Goal: Task Accomplishment & Management: Complete application form

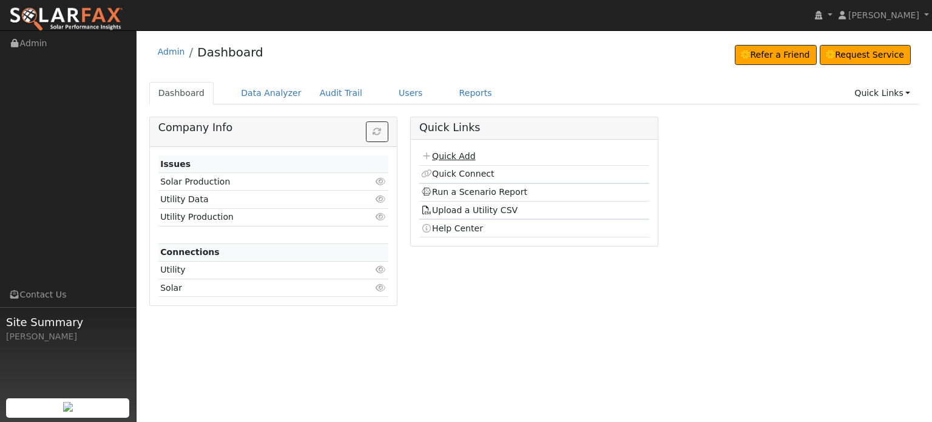
click at [449, 155] on link "Quick Add" at bounding box center [448, 156] width 54 height 10
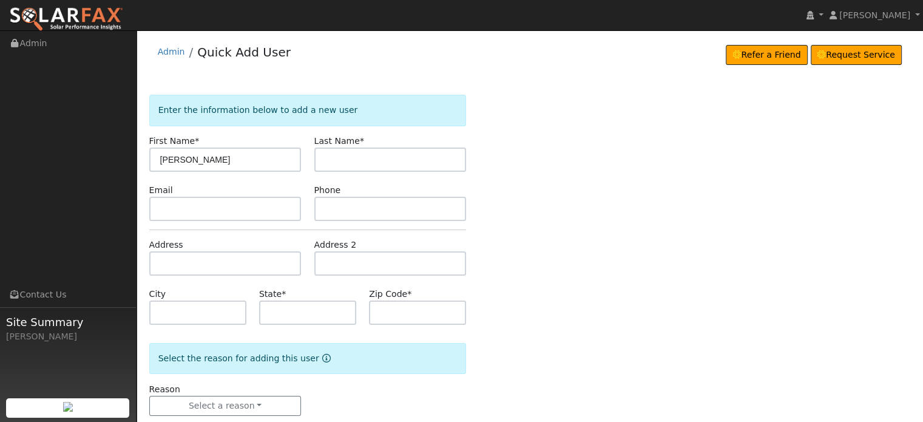
type input "[PERSON_NAME]"
click at [156, 257] on input "text" at bounding box center [225, 263] width 152 height 24
click at [160, 258] on input "text" at bounding box center [225, 263] width 152 height 24
paste input "13574 Idaho Maryland Rd"
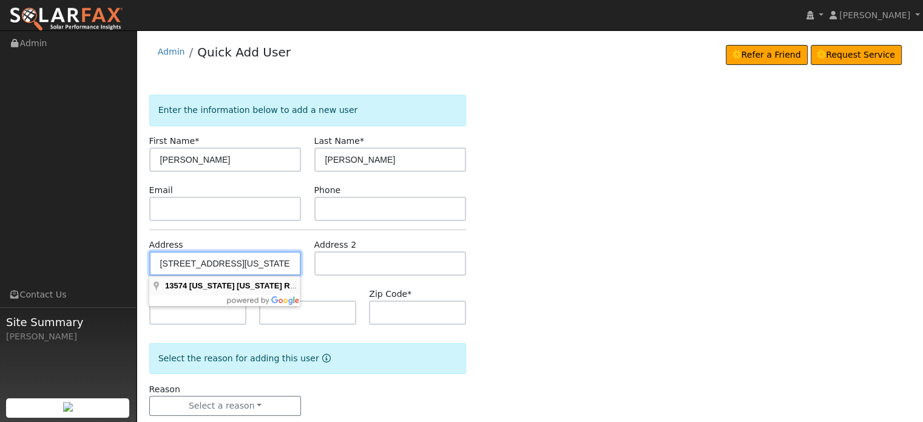
type input "13574 Idaho Maryland Road"
type input "Nevada City"
type input "CA"
type input "95959"
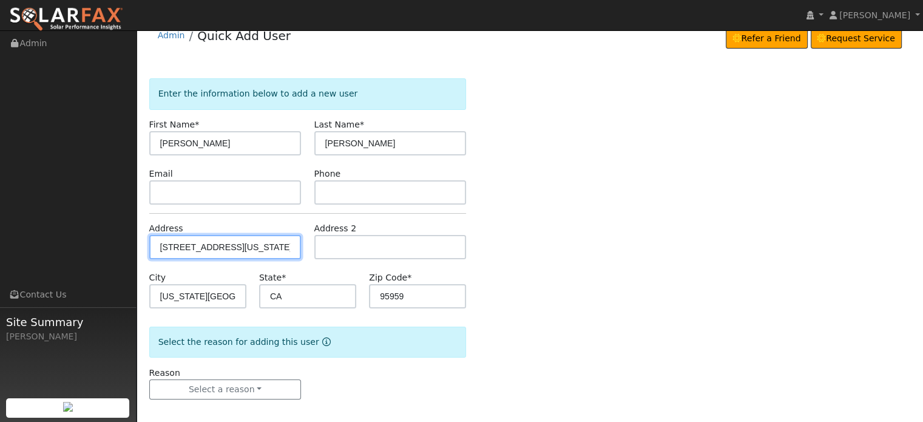
scroll to position [24, 0]
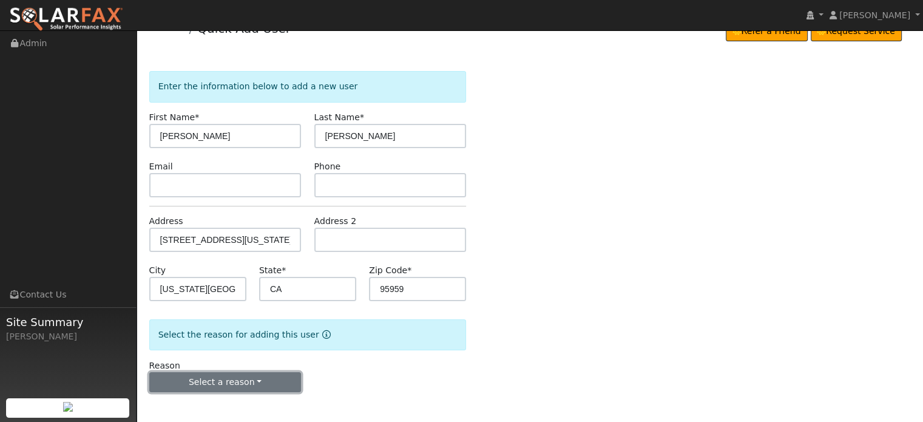
click at [239, 378] on button "Select a reason" at bounding box center [225, 382] width 152 height 21
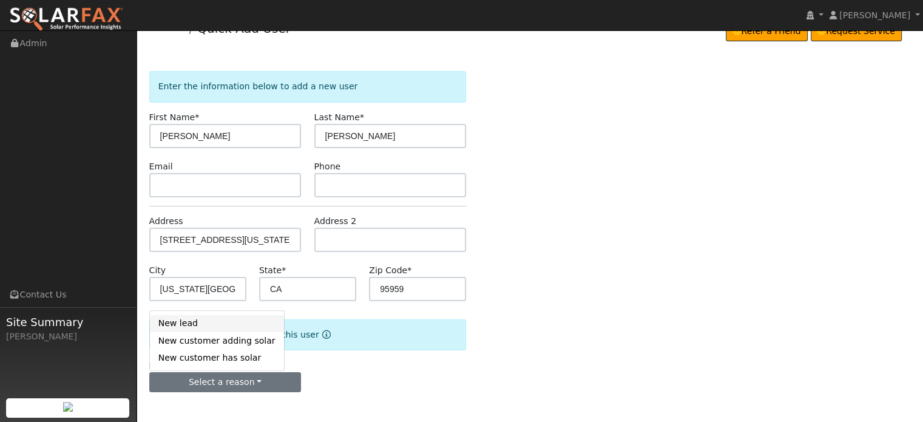
click at [172, 323] on link "New lead" at bounding box center [217, 323] width 134 height 17
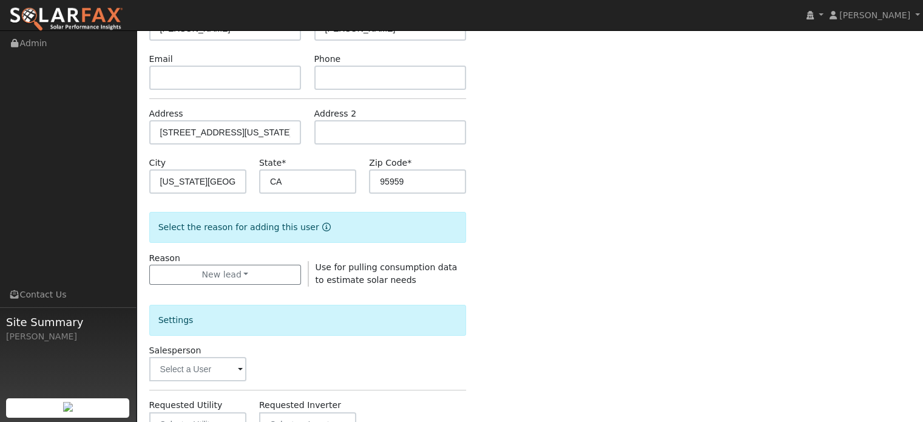
scroll to position [327, 0]
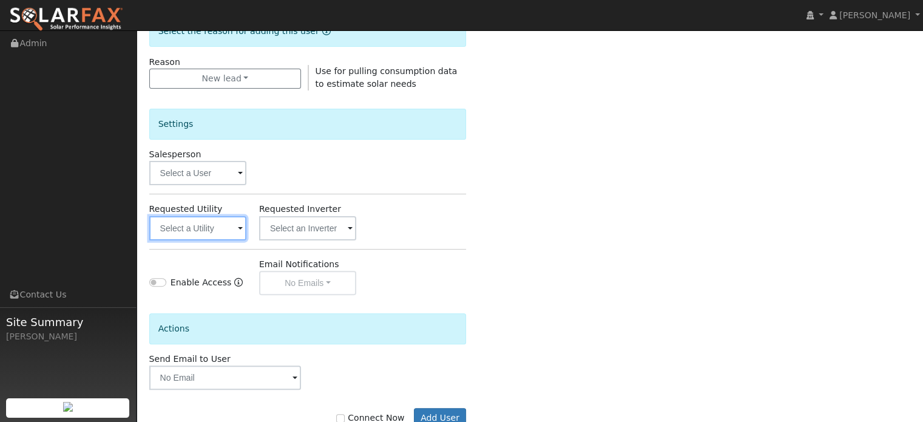
click at [204, 226] on input "text" at bounding box center [197, 228] width 97 height 24
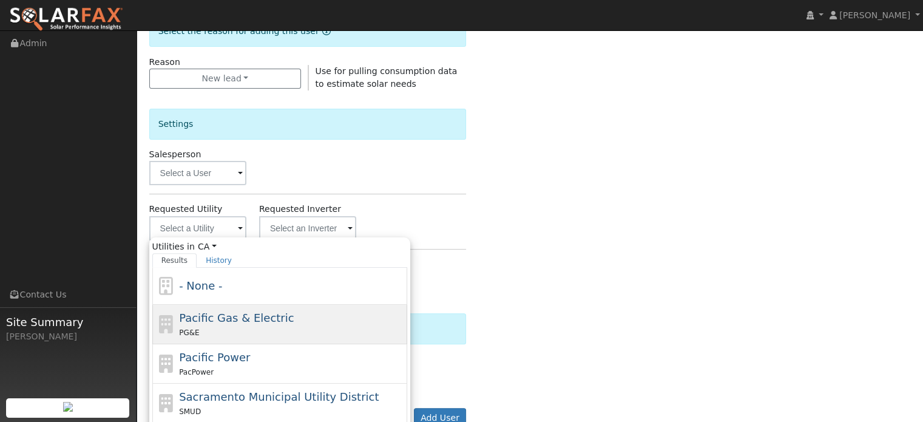
click at [210, 324] on div "Pacific Gas & Electric PG&E" at bounding box center [291, 323] width 225 height 29
type input "Pacific Gas & Electric"
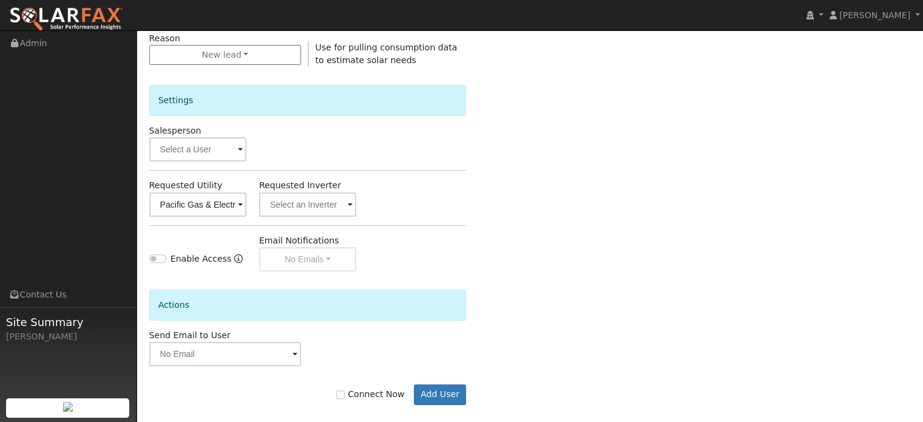
scroll to position [362, 0]
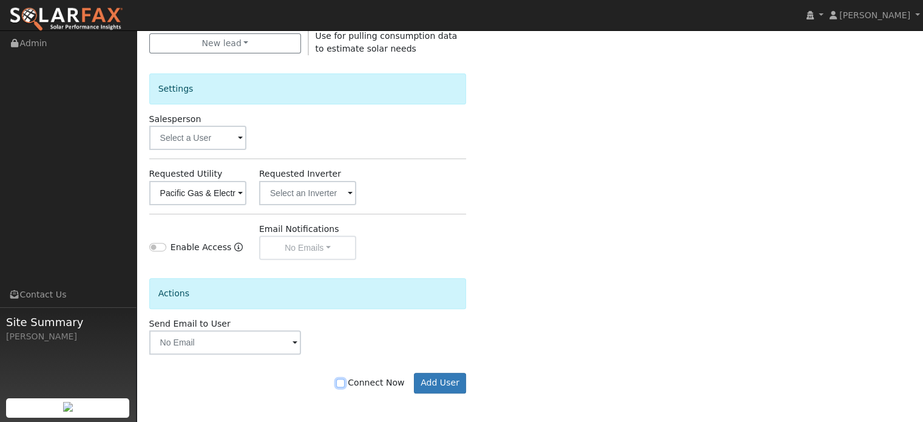
click at [345, 382] on input "Connect Now" at bounding box center [340, 383] width 8 height 8
checkbox input "true"
click at [441, 380] on button "Add User" at bounding box center [440, 382] width 53 height 21
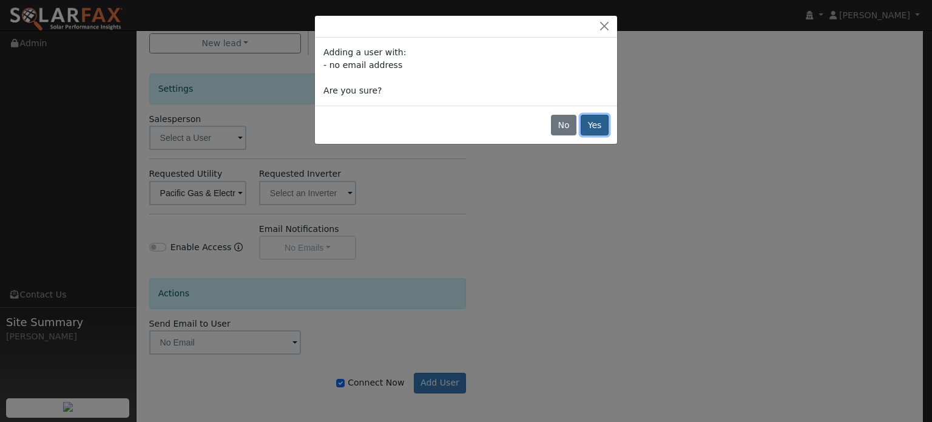
click at [590, 127] on button "Yes" at bounding box center [595, 125] width 28 height 21
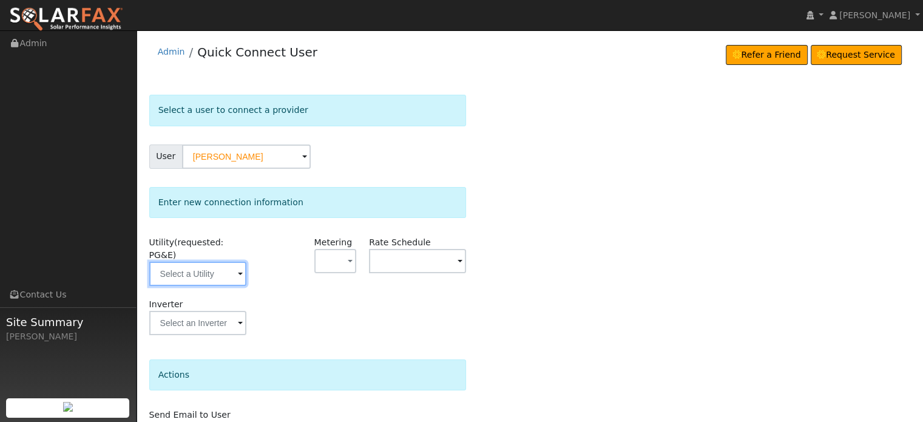
click at [213, 264] on input "text" at bounding box center [197, 273] width 97 height 24
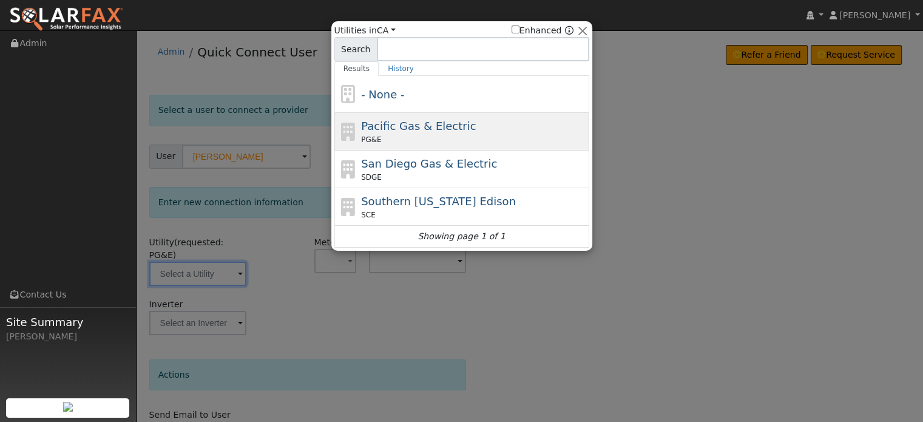
click at [429, 130] on span "Pacific Gas & Electric" at bounding box center [418, 126] width 115 height 13
type input "PG&E"
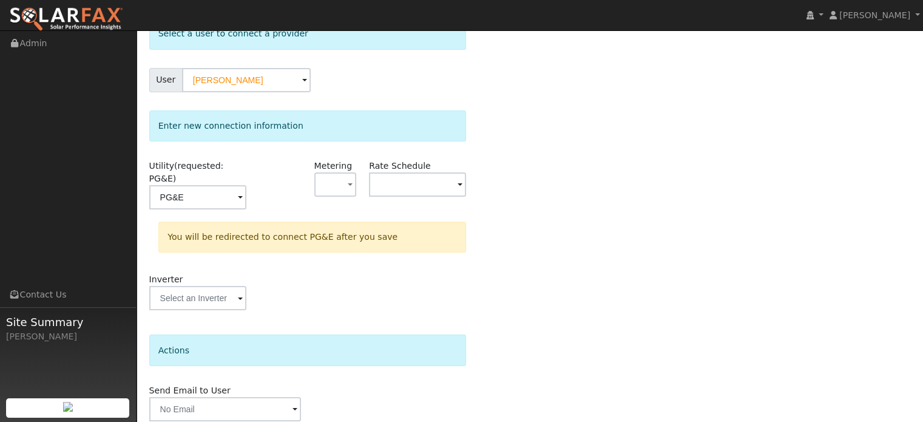
scroll to position [112, 0]
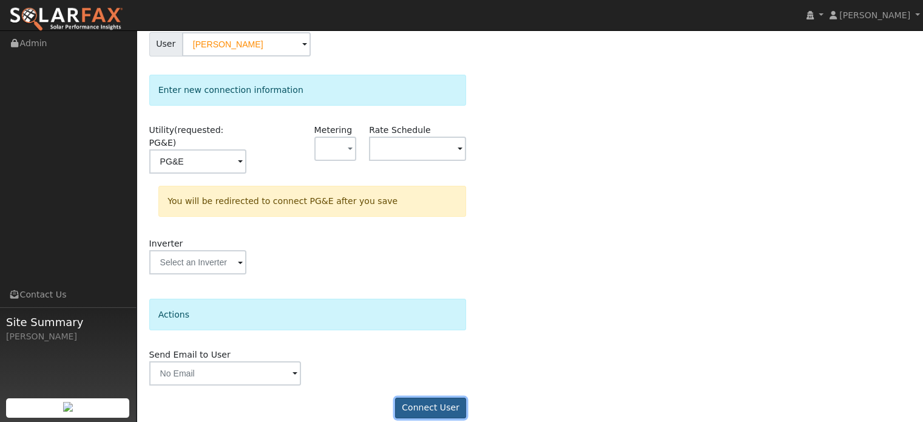
click at [441, 397] on button "Connect User" at bounding box center [431, 407] width 72 height 21
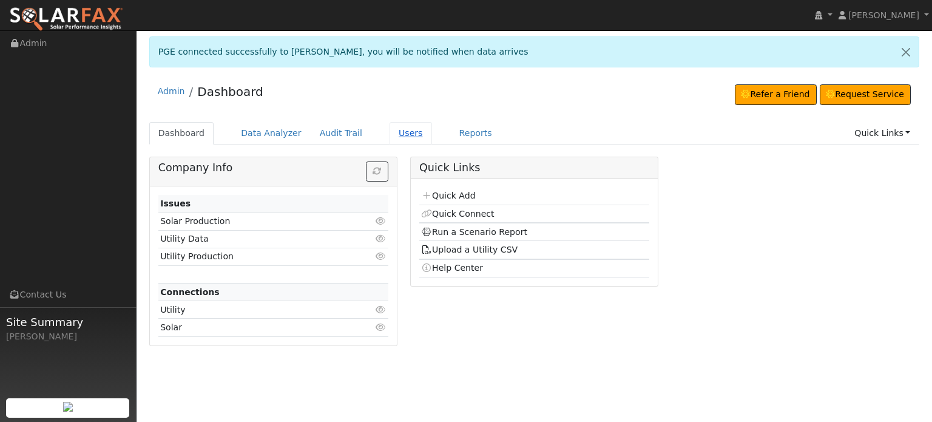
click at [397, 130] on link "Users" at bounding box center [410, 133] width 42 height 22
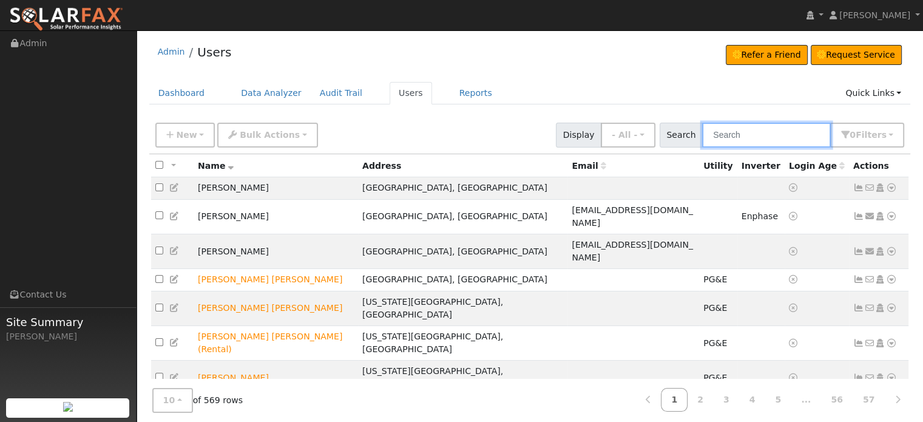
click at [764, 140] on input "text" at bounding box center [766, 135] width 129 height 25
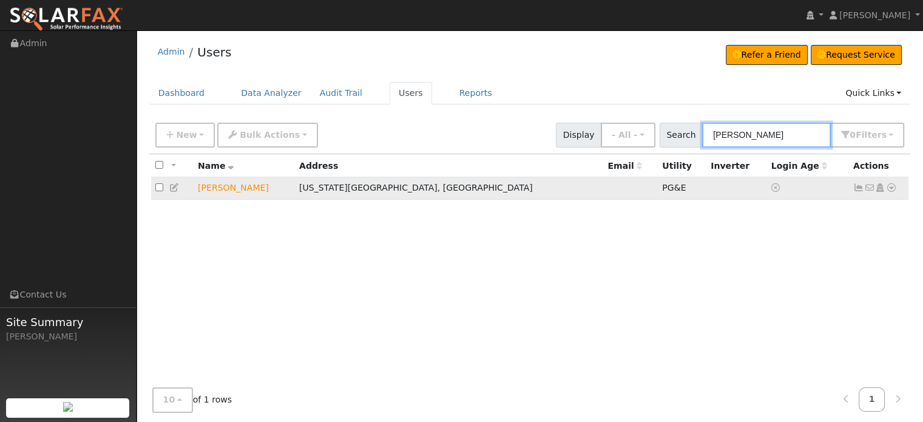
type input "[PERSON_NAME]"
click at [859, 187] on icon at bounding box center [858, 187] width 11 height 8
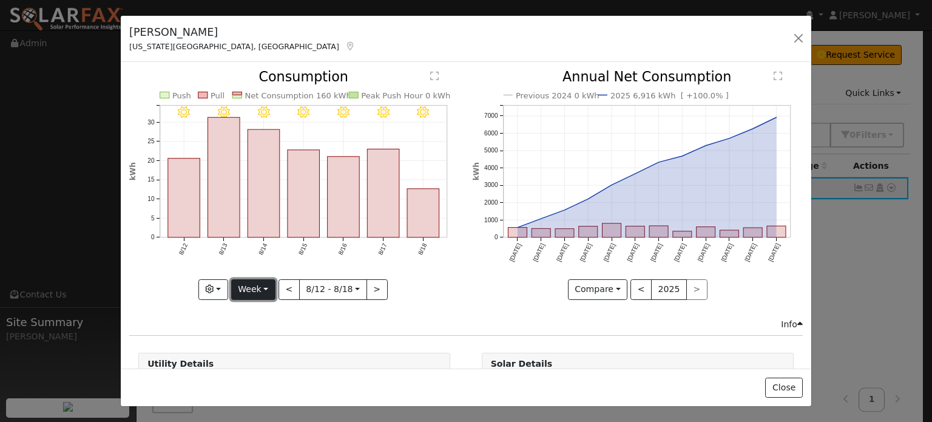
click at [263, 284] on button "Week" at bounding box center [253, 289] width 44 height 21
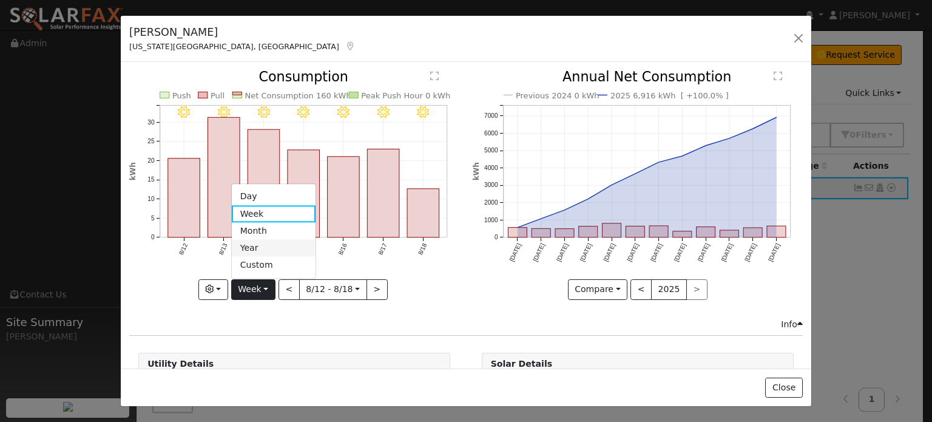
click at [266, 250] on link "Year" at bounding box center [274, 248] width 84 height 17
type input "[DATE]"
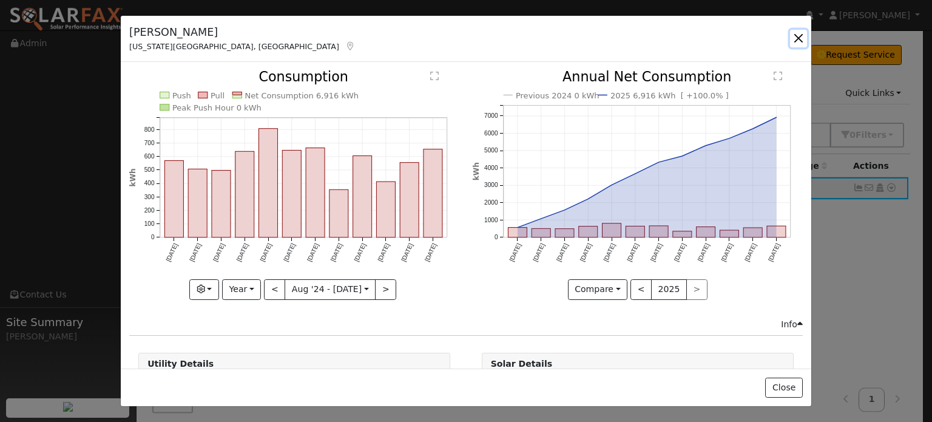
click at [796, 41] on button "button" at bounding box center [798, 38] width 17 height 17
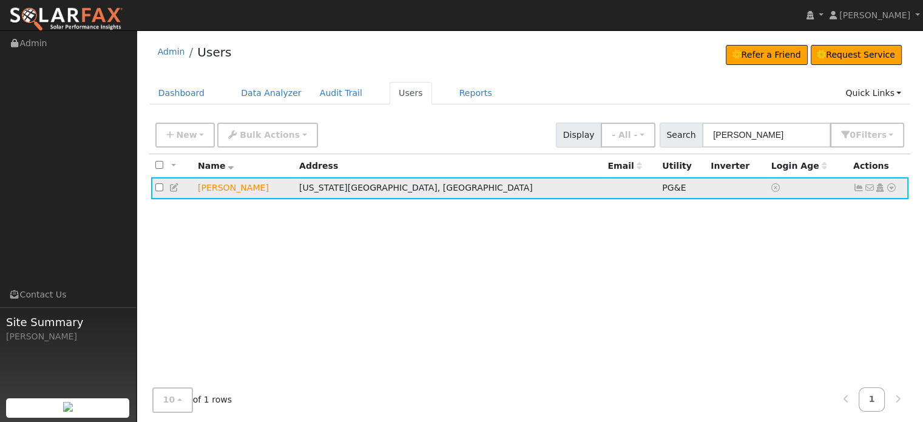
click at [889, 186] on icon at bounding box center [891, 187] width 11 height 8
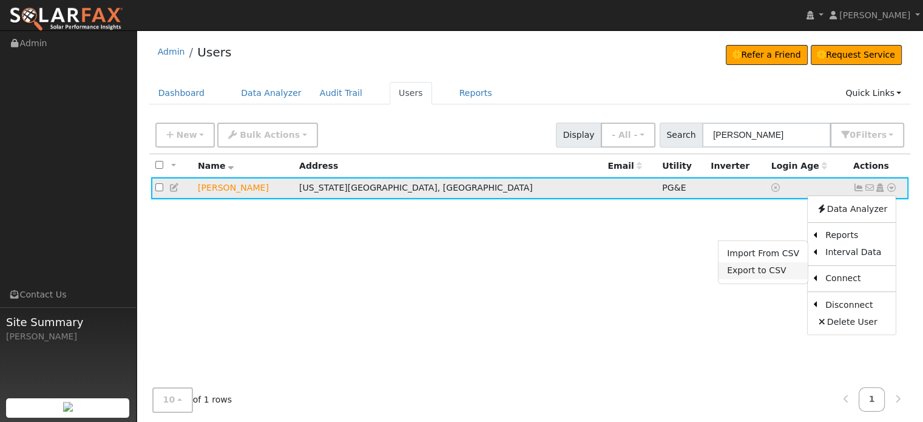
click at [764, 274] on link "Export to CSV" at bounding box center [762, 270] width 89 height 17
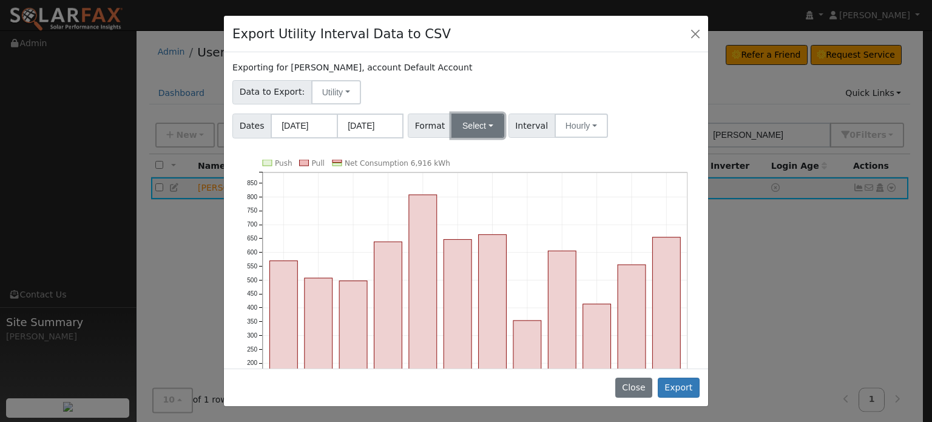
click at [488, 126] on button "Select" at bounding box center [477, 125] width 53 height 24
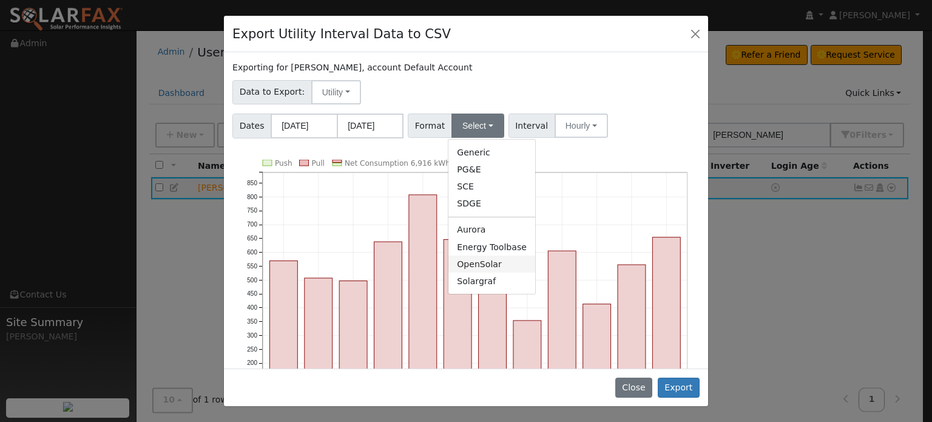
click at [471, 263] on link "OpenSolar" at bounding box center [491, 263] width 87 height 17
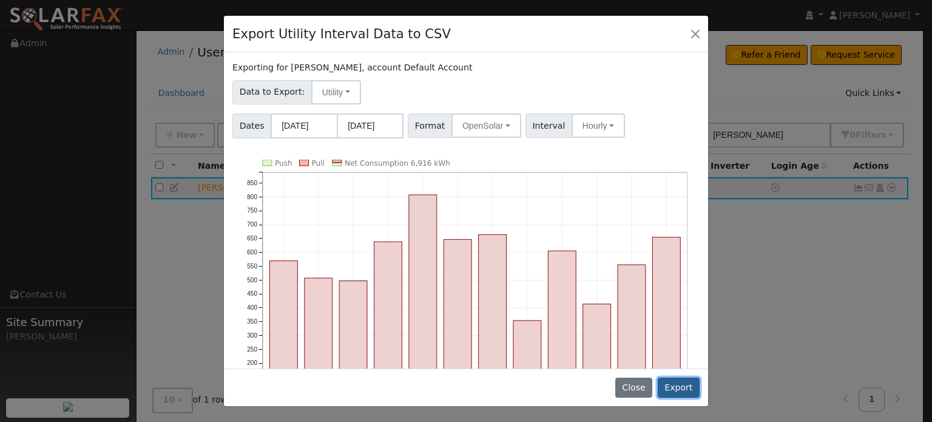
click at [684, 389] on button "Export" at bounding box center [679, 387] width 42 height 21
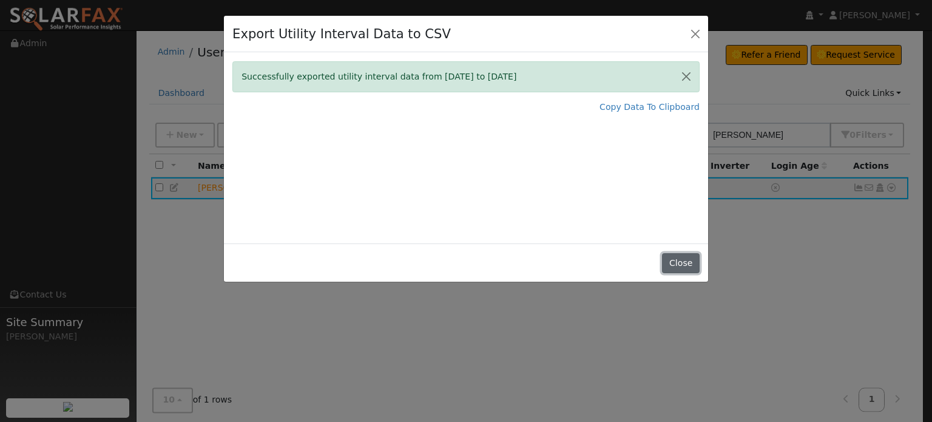
click at [684, 261] on button "Close" at bounding box center [680, 263] width 37 height 21
